Goal: Transaction & Acquisition: Book appointment/travel/reservation

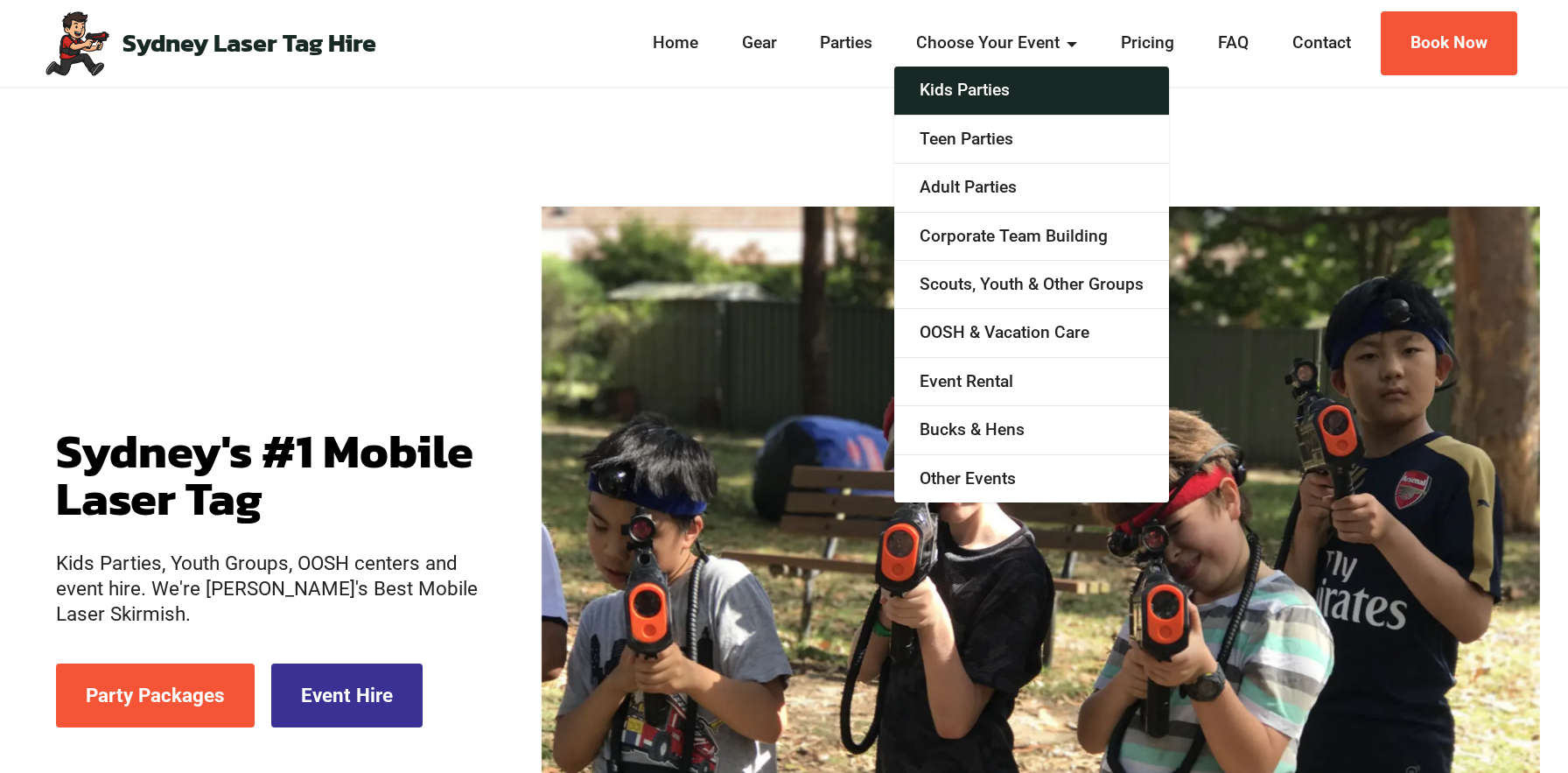
click at [985, 92] on link "Kids Parties" at bounding box center [1031, 90] width 275 height 49
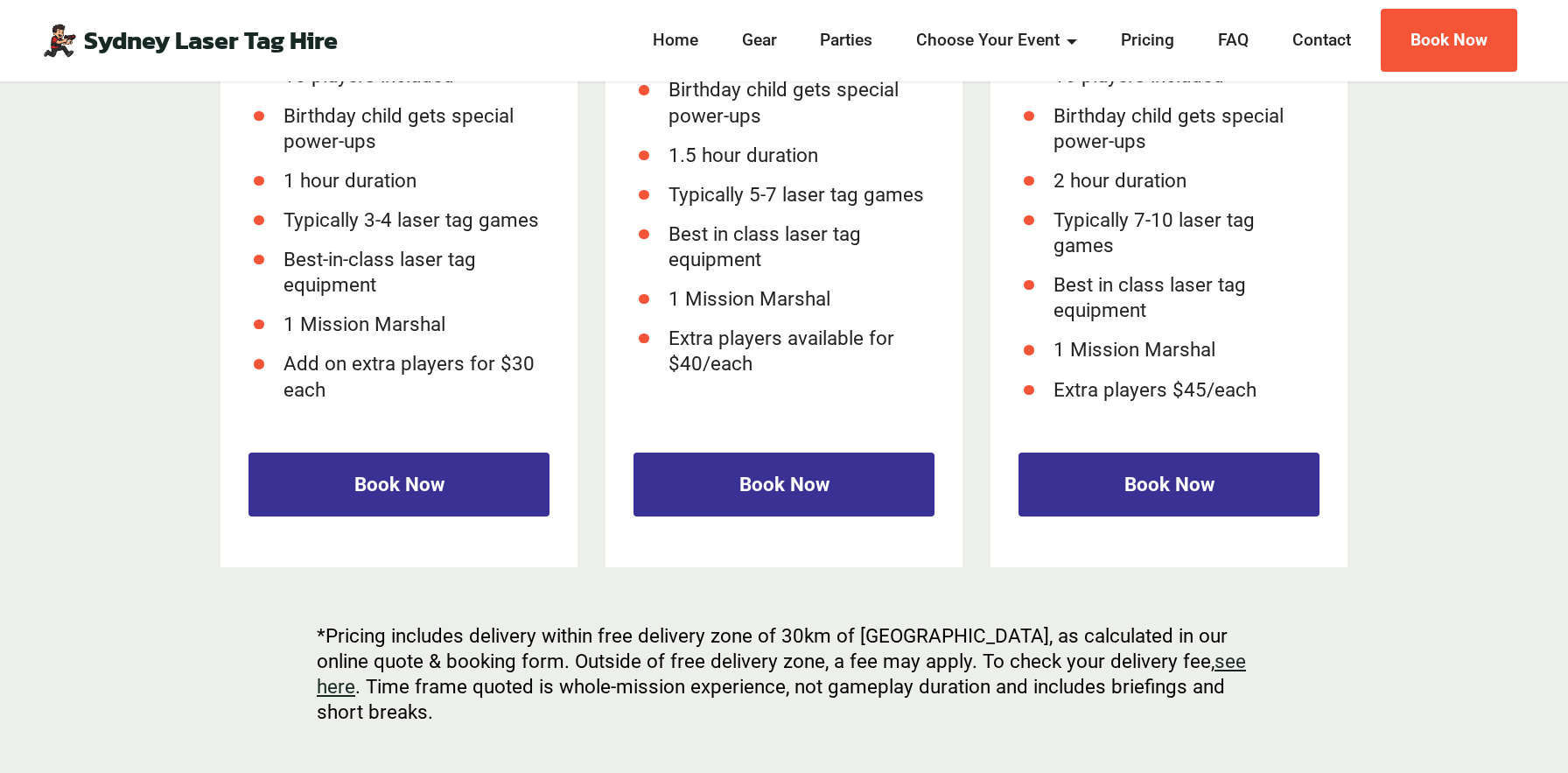
scroll to position [2531, 0]
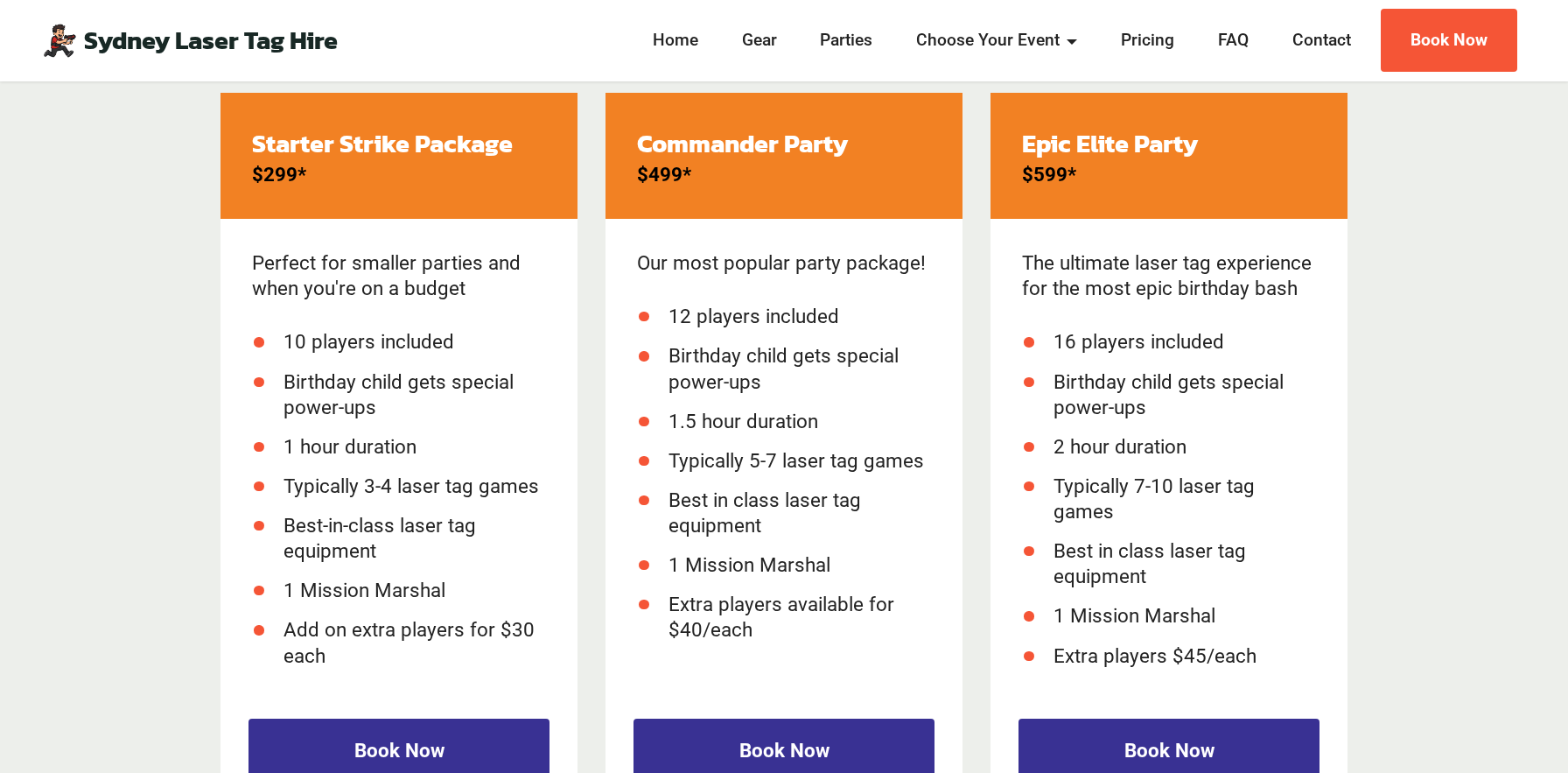
click at [306, 135] on strong "Starter Strike Package" at bounding box center [382, 144] width 261 height 38
click at [359, 135] on strong "Starter Strike Package" at bounding box center [382, 144] width 261 height 38
